Goal: Find specific page/section: Find specific page/section

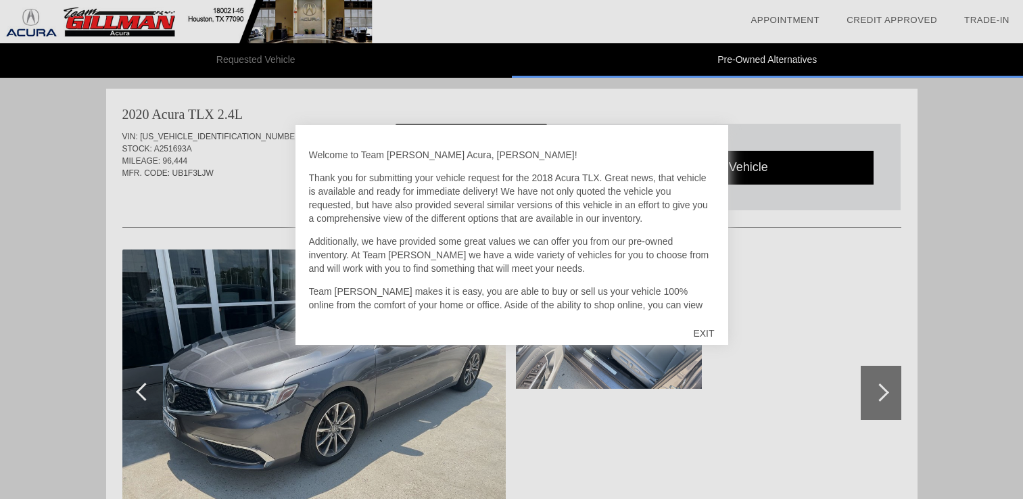
scroll to position [3, 0]
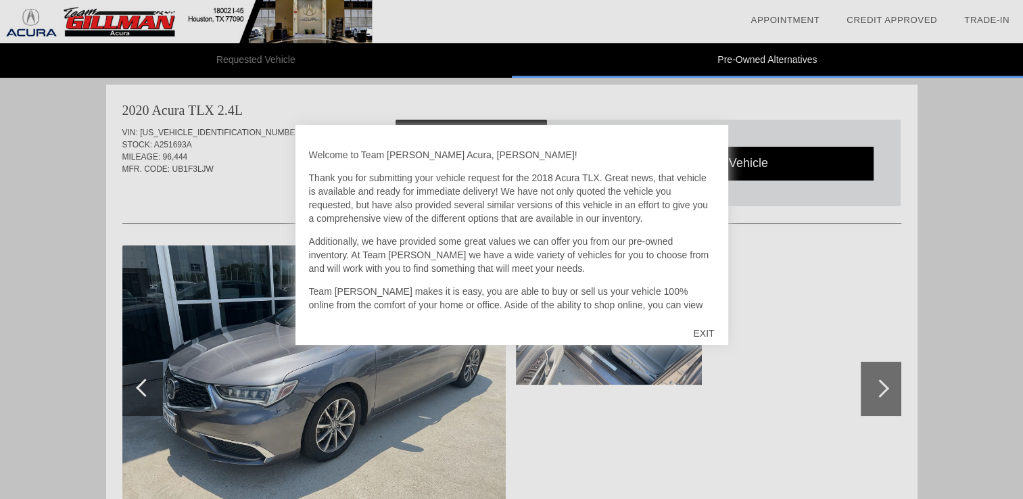
click at [706, 331] on div "EXIT" at bounding box center [703, 333] width 48 height 41
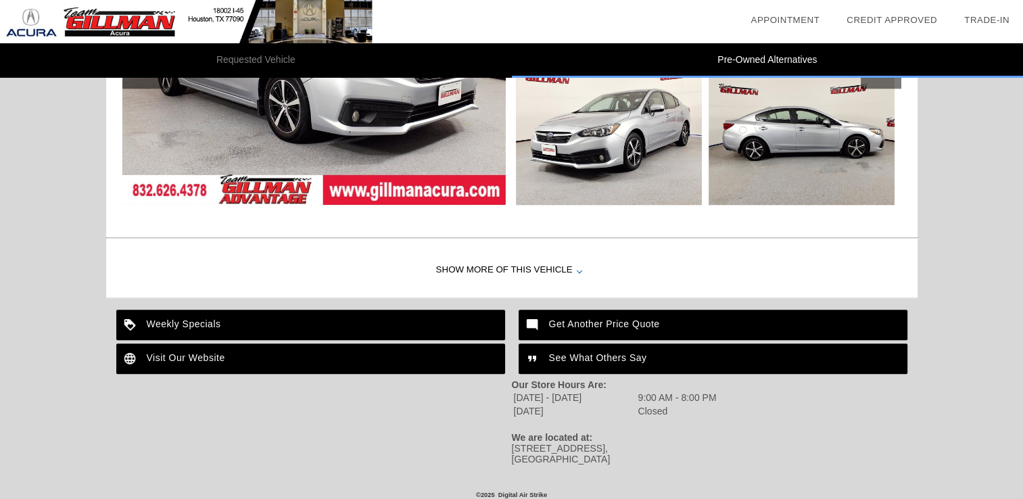
scroll to position [1441, 0]
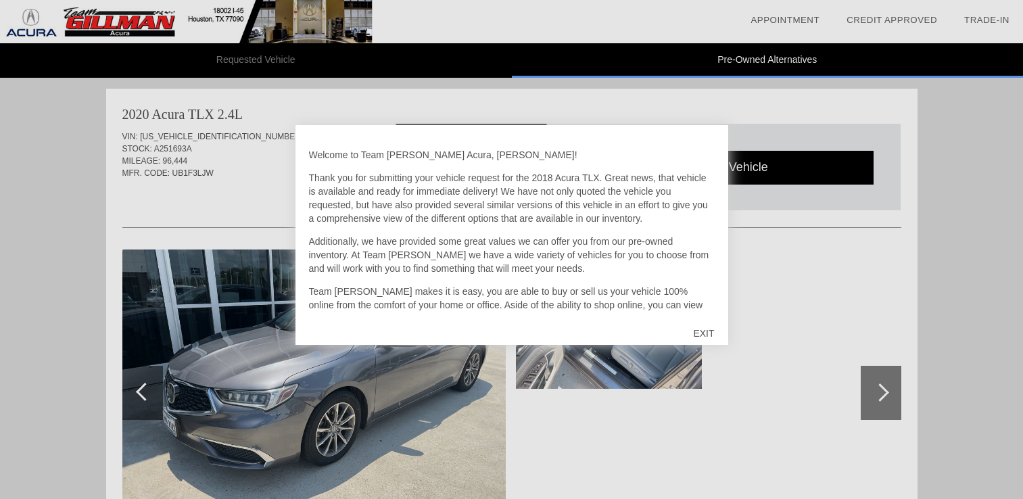
scroll to position [3, 0]
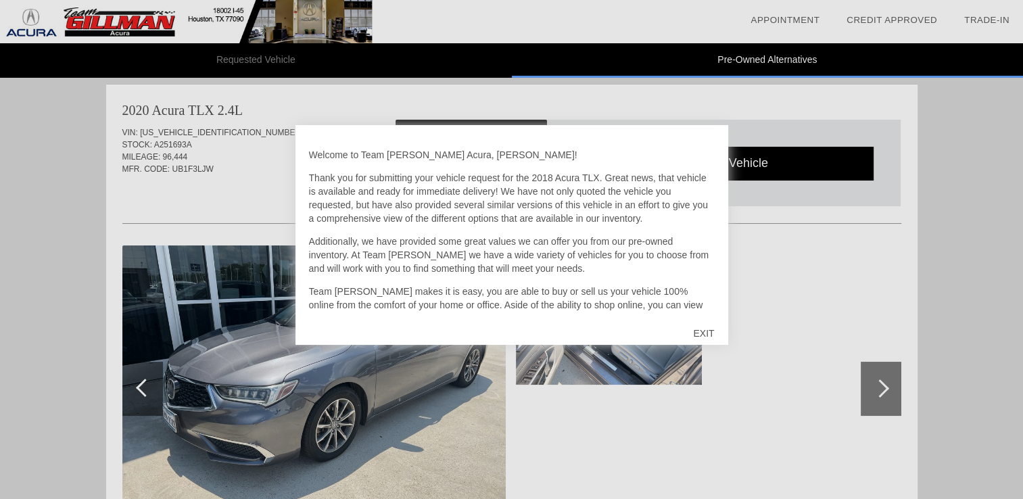
click at [706, 326] on div "EXIT" at bounding box center [703, 333] width 48 height 41
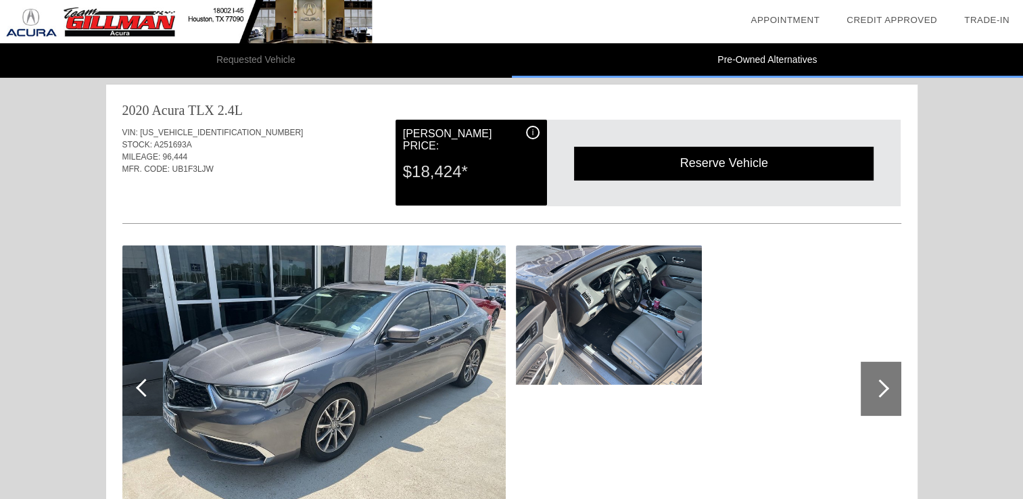
click at [882, 387] on div at bounding box center [880, 388] width 18 height 18
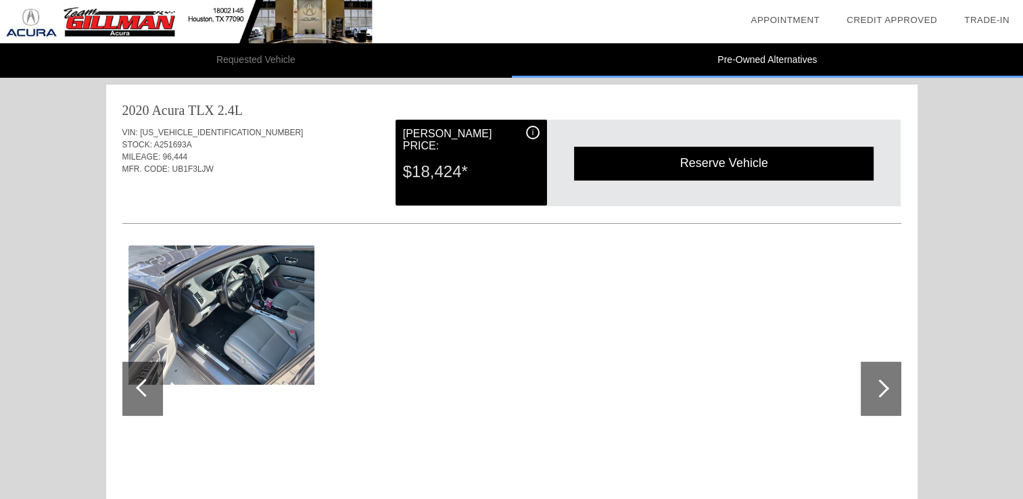
click at [882, 387] on div at bounding box center [880, 388] width 18 height 18
